Goal: Information Seeking & Learning: Learn about a topic

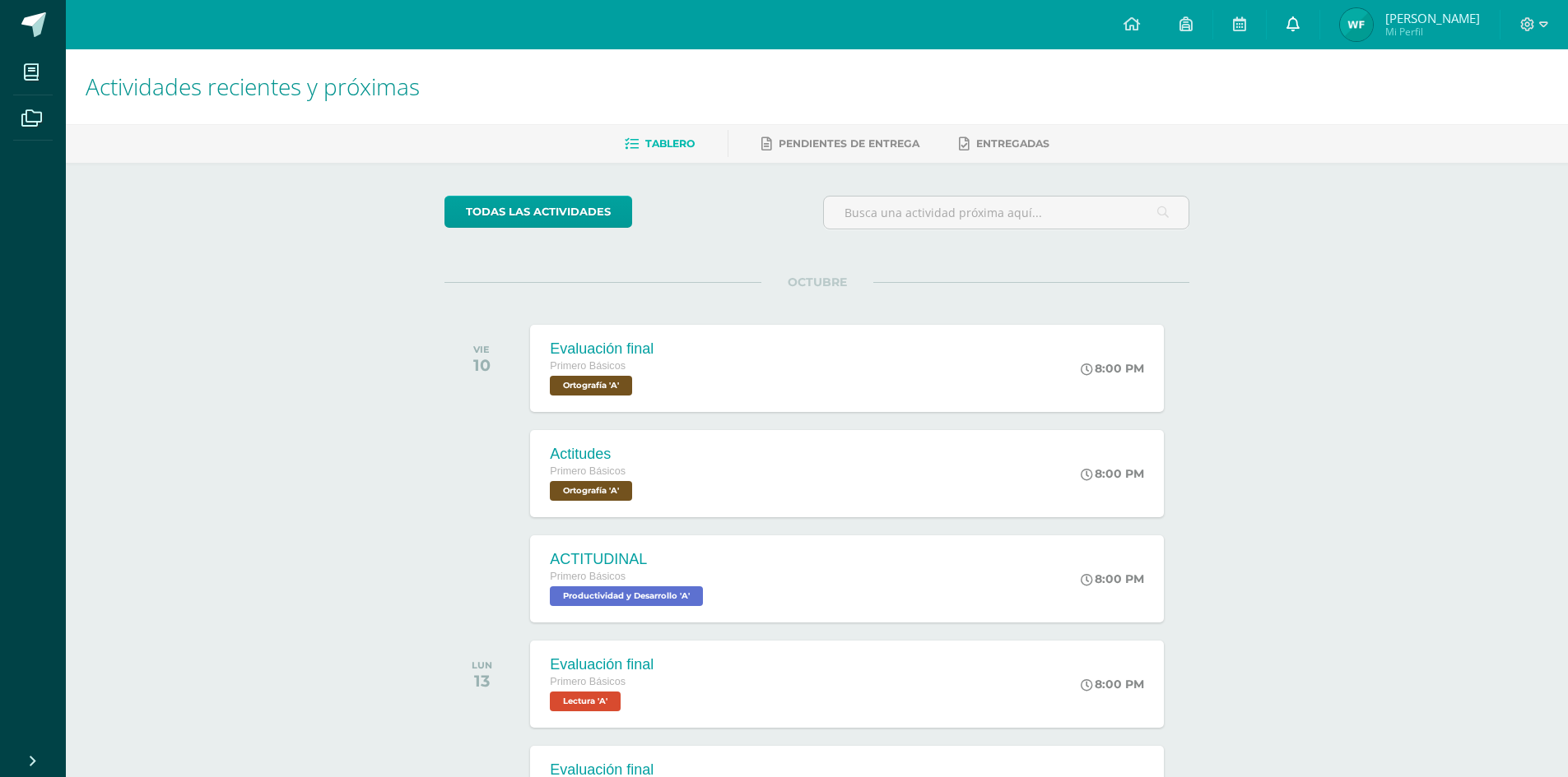
click at [1296, 24] on link at bounding box center [1293, 24] width 52 height 50
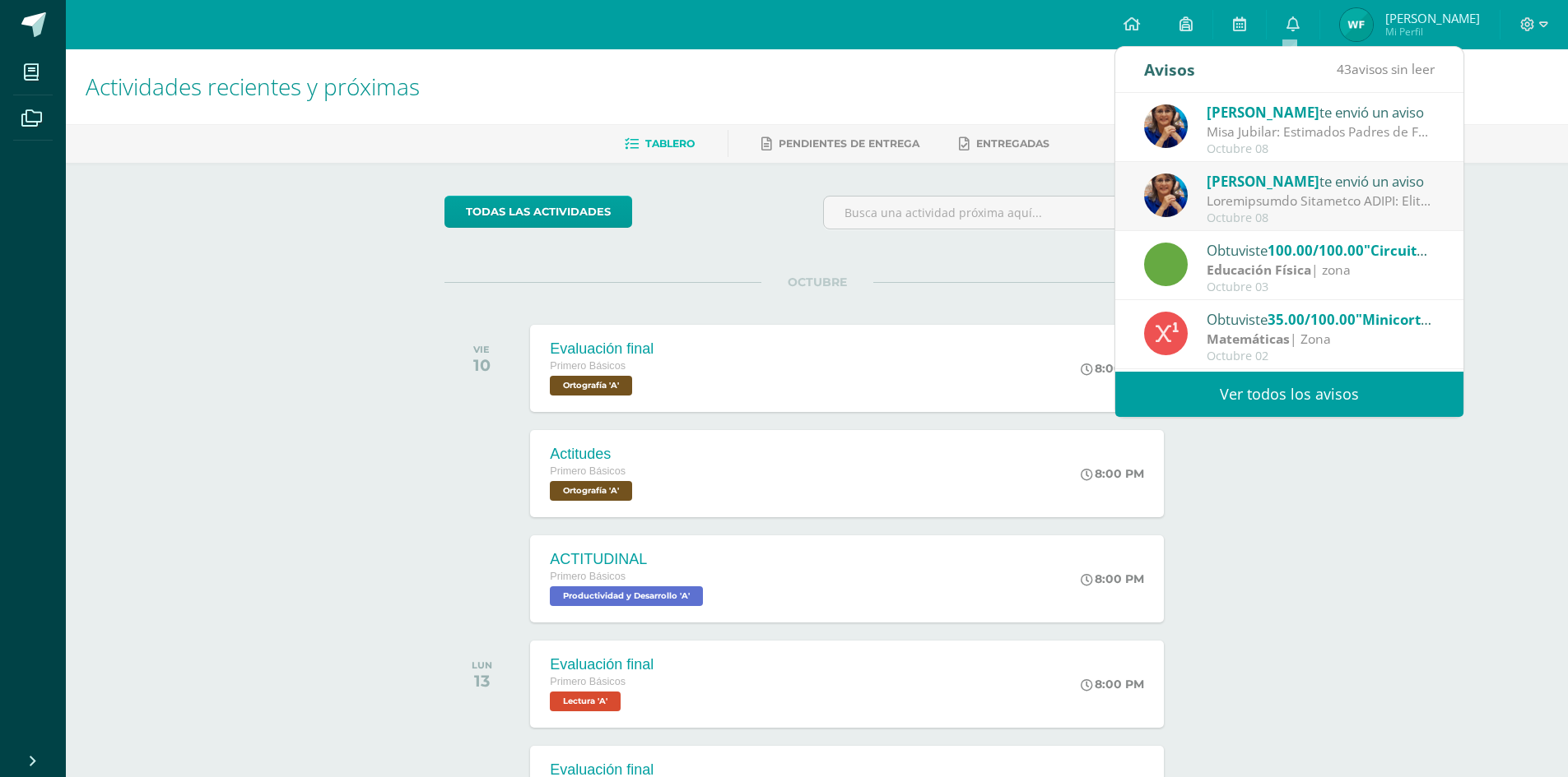
click at [1334, 126] on div "Misa Jubilar: Estimados Padres de Familia de Cuarto Primaria hasta Quinto Bachi…" at bounding box center [1320, 132] width 229 height 19
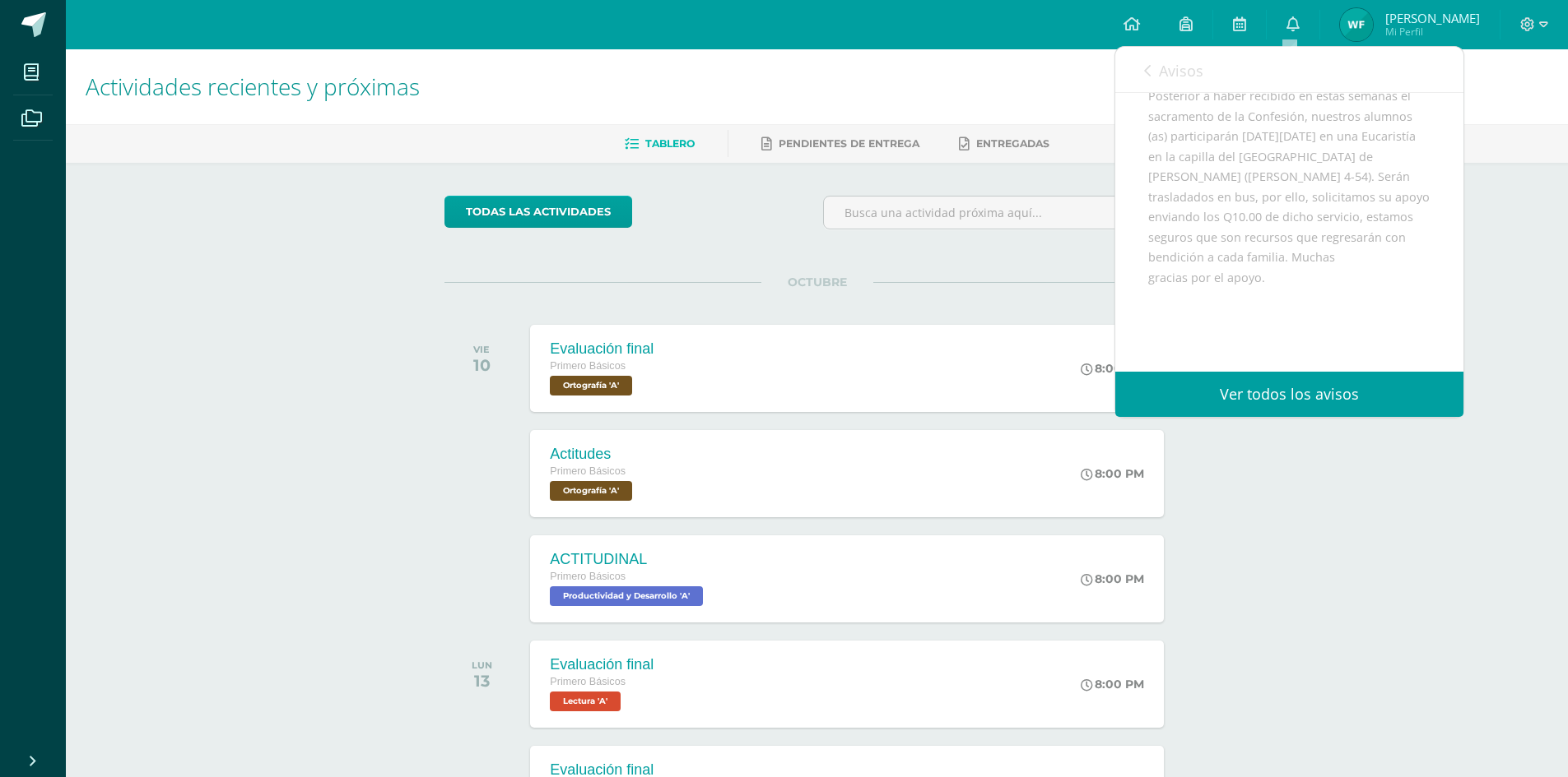
scroll to position [247, 0]
drag, startPoint x: 1158, startPoint y: 204, endPoint x: 1260, endPoint y: 225, distance: 104.1
click at [1260, 225] on div "Estimados Padres de Familia de Cuarto Primaria hasta Quinto Bachillerato: Bendi…" at bounding box center [1289, 216] width 282 height 444
copy div "capilla del [GEOGRAPHIC_DATA] de [PERSON_NAME]"
